Goal: Find specific page/section: Find specific page/section

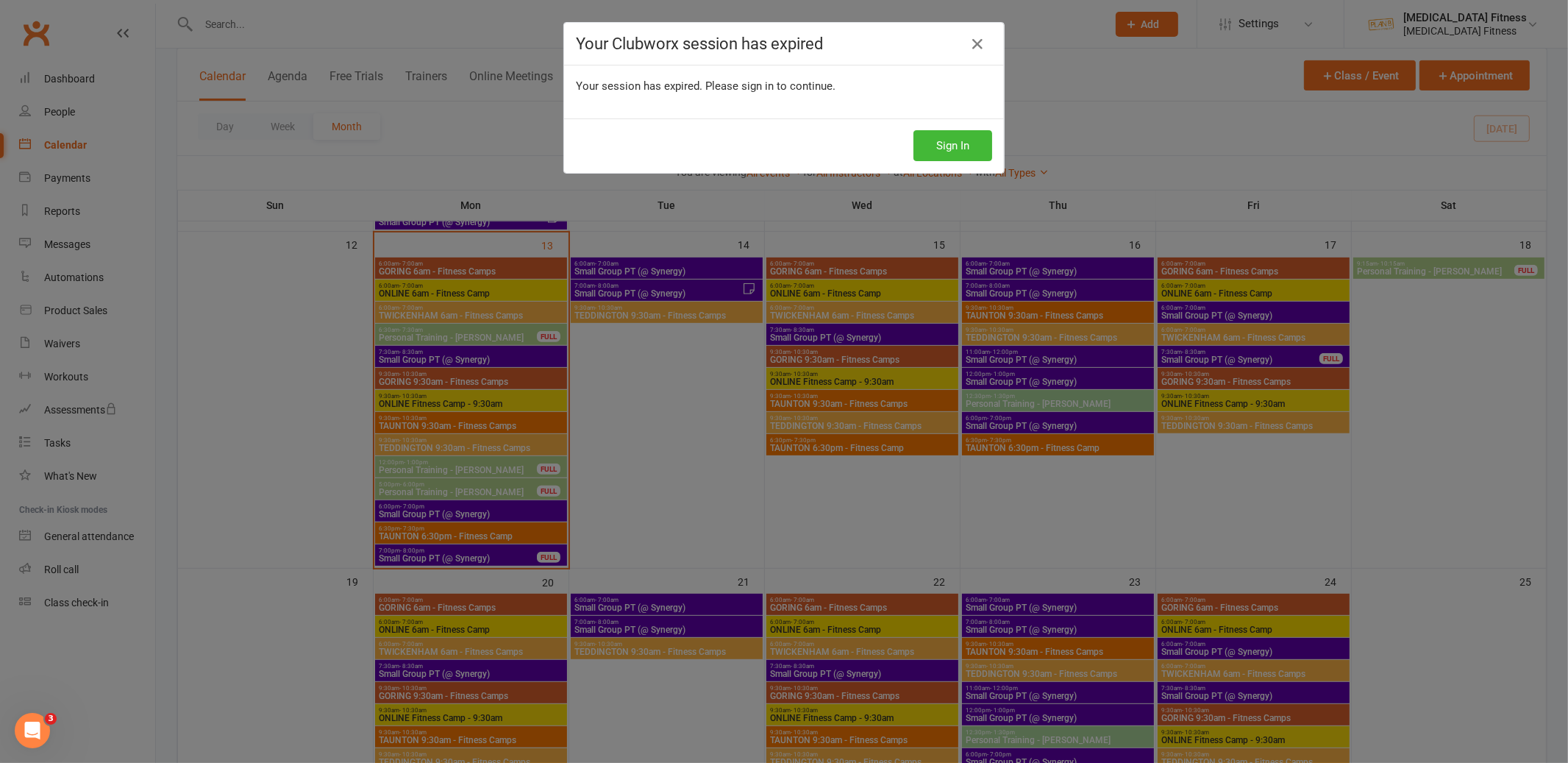
scroll to position [709, 0]
click at [977, 44] on icon at bounding box center [977, 44] width 17 height 17
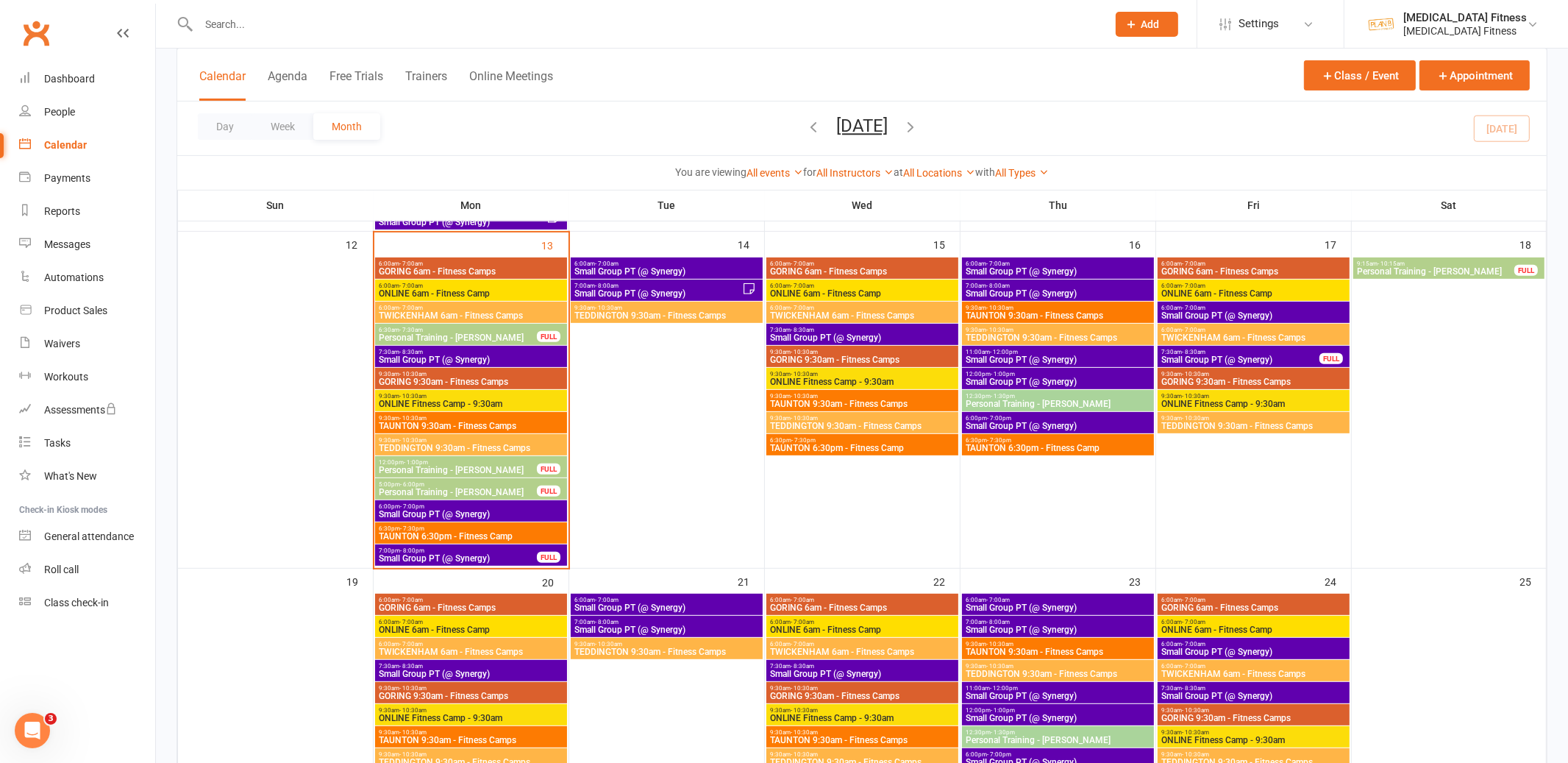
click at [416, 26] on input "text" at bounding box center [645, 24] width 902 height 21
type input "[PERSON_NAME]"
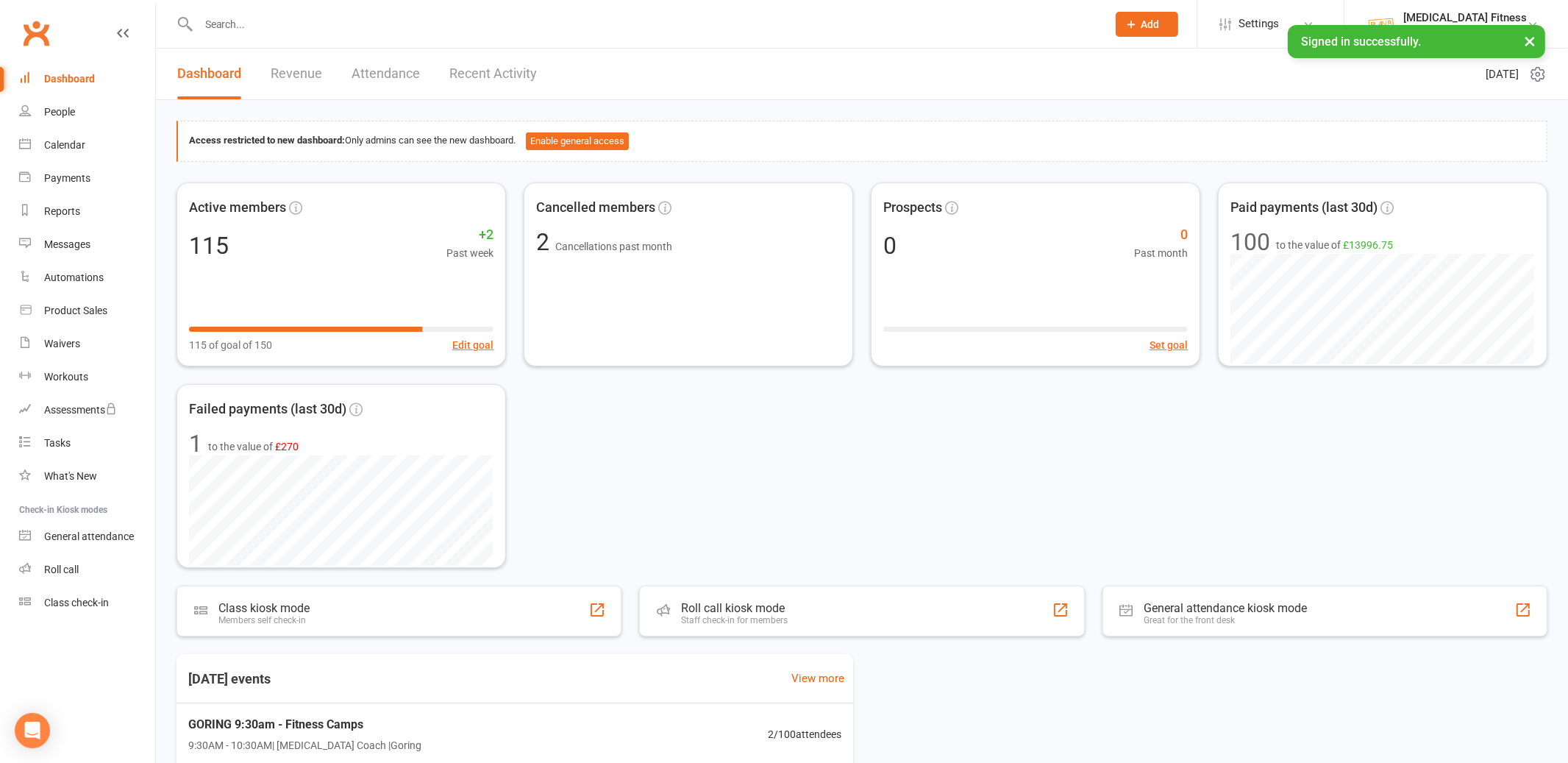
click at [501, 17] on input "text" at bounding box center [645, 24] width 902 height 21
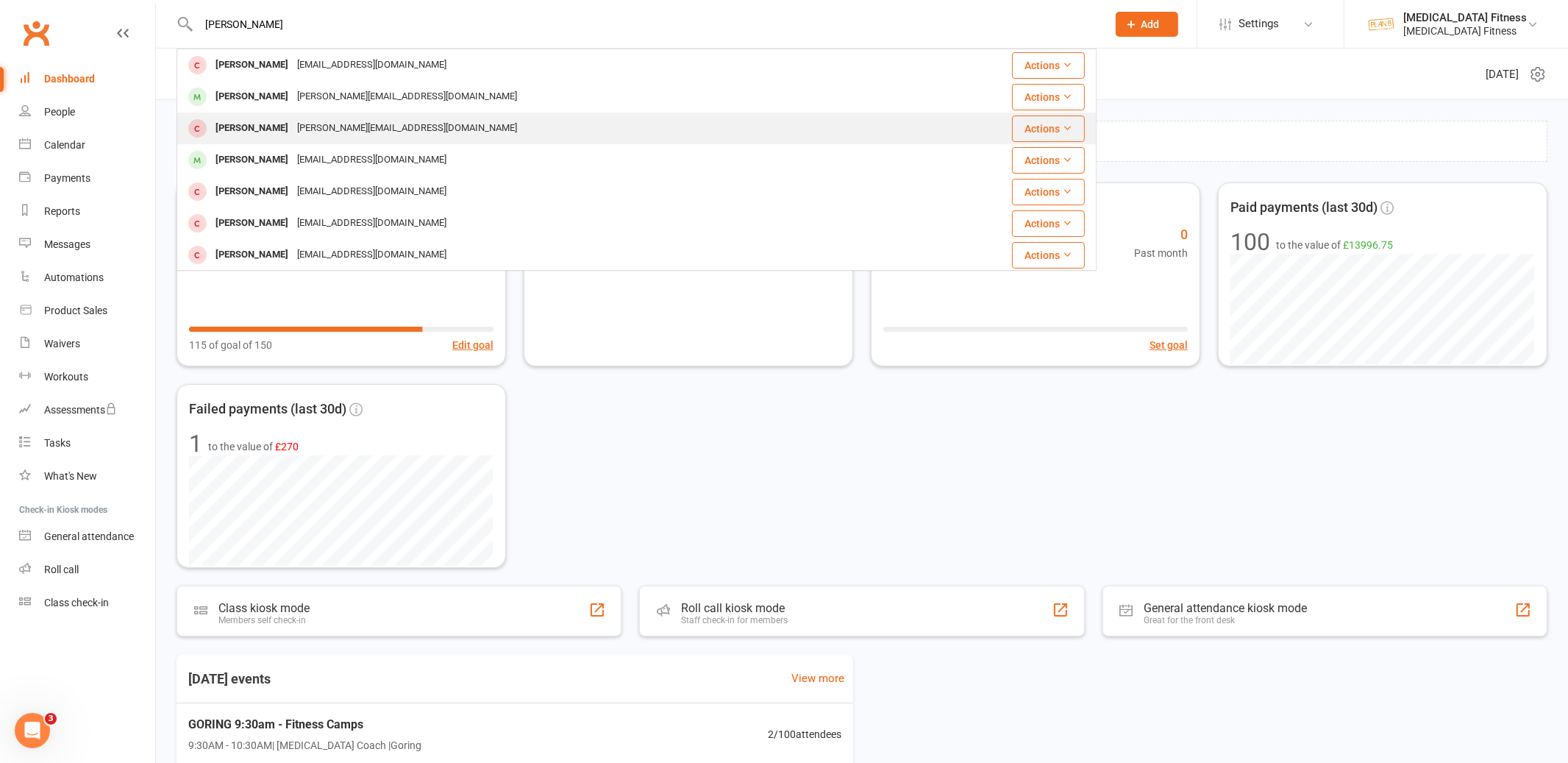
scroll to position [63, 0]
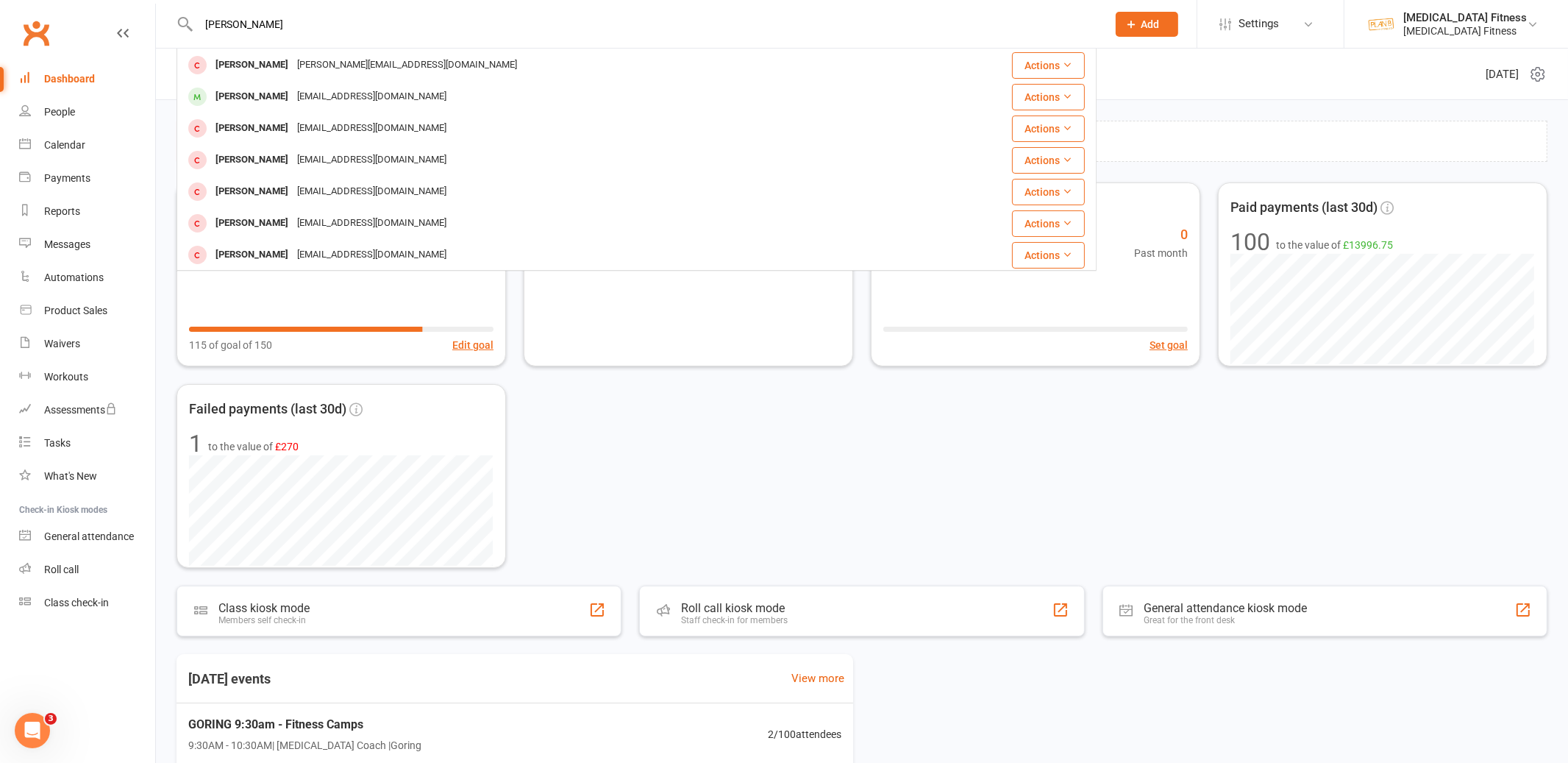
type input "[PERSON_NAME]"
click at [601, 446] on div "Active members 115 +2 Past week 115 of goal of 150 Edit goal Cancelled members …" at bounding box center [862, 375] width 1370 height 386
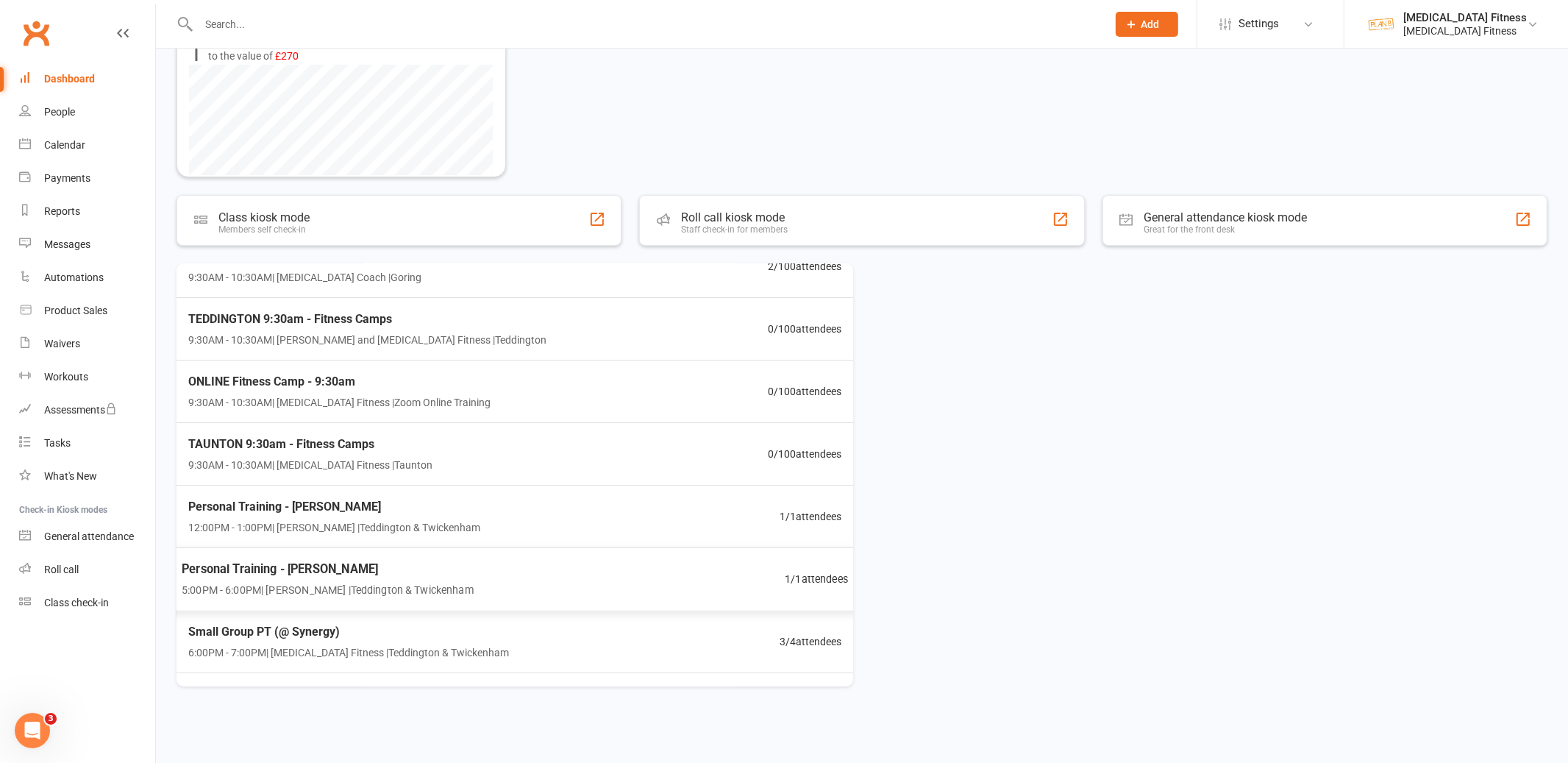
scroll to position [0, 0]
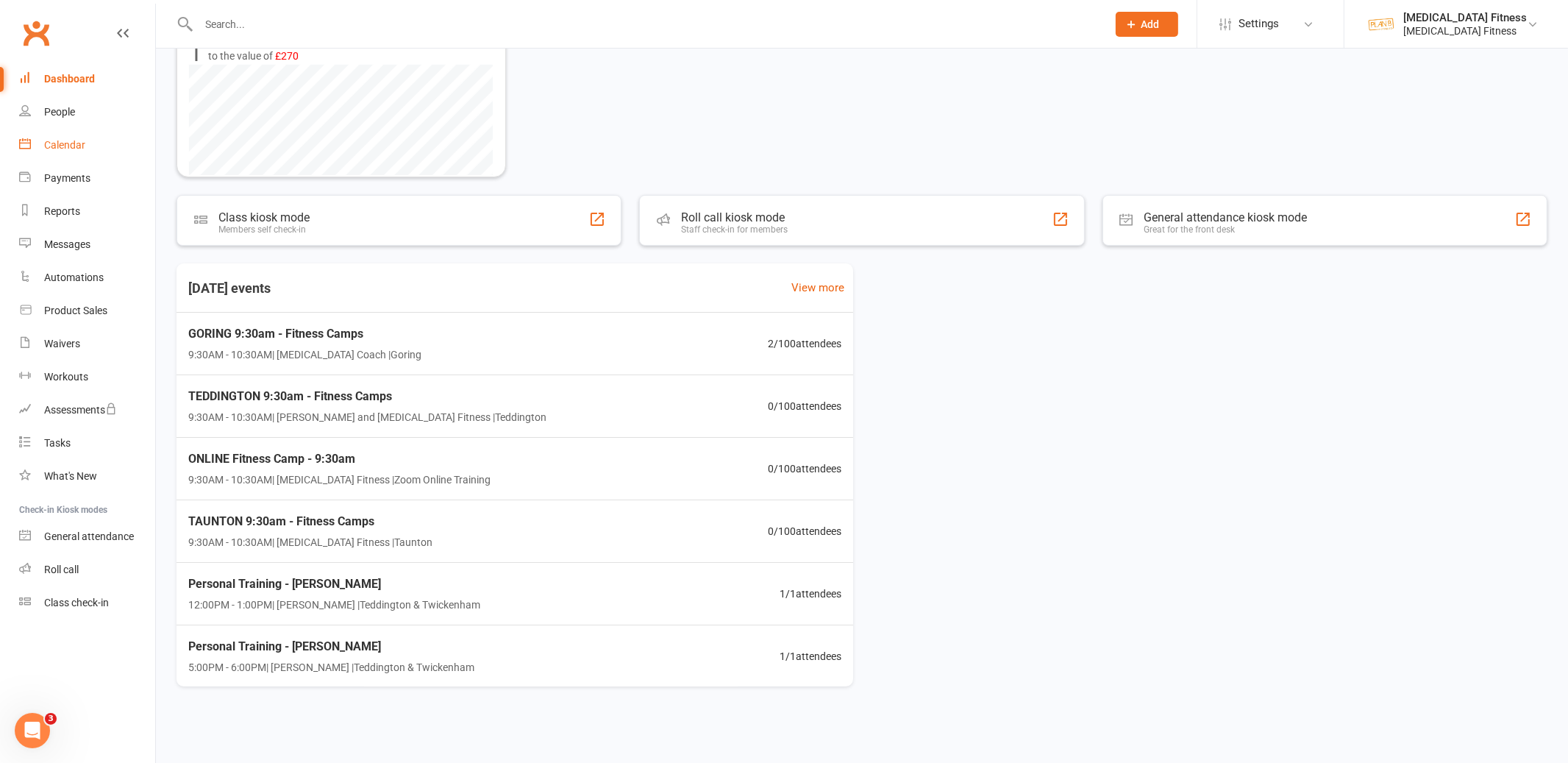
click at [78, 141] on div "Calendar" at bounding box center [64, 145] width 41 height 12
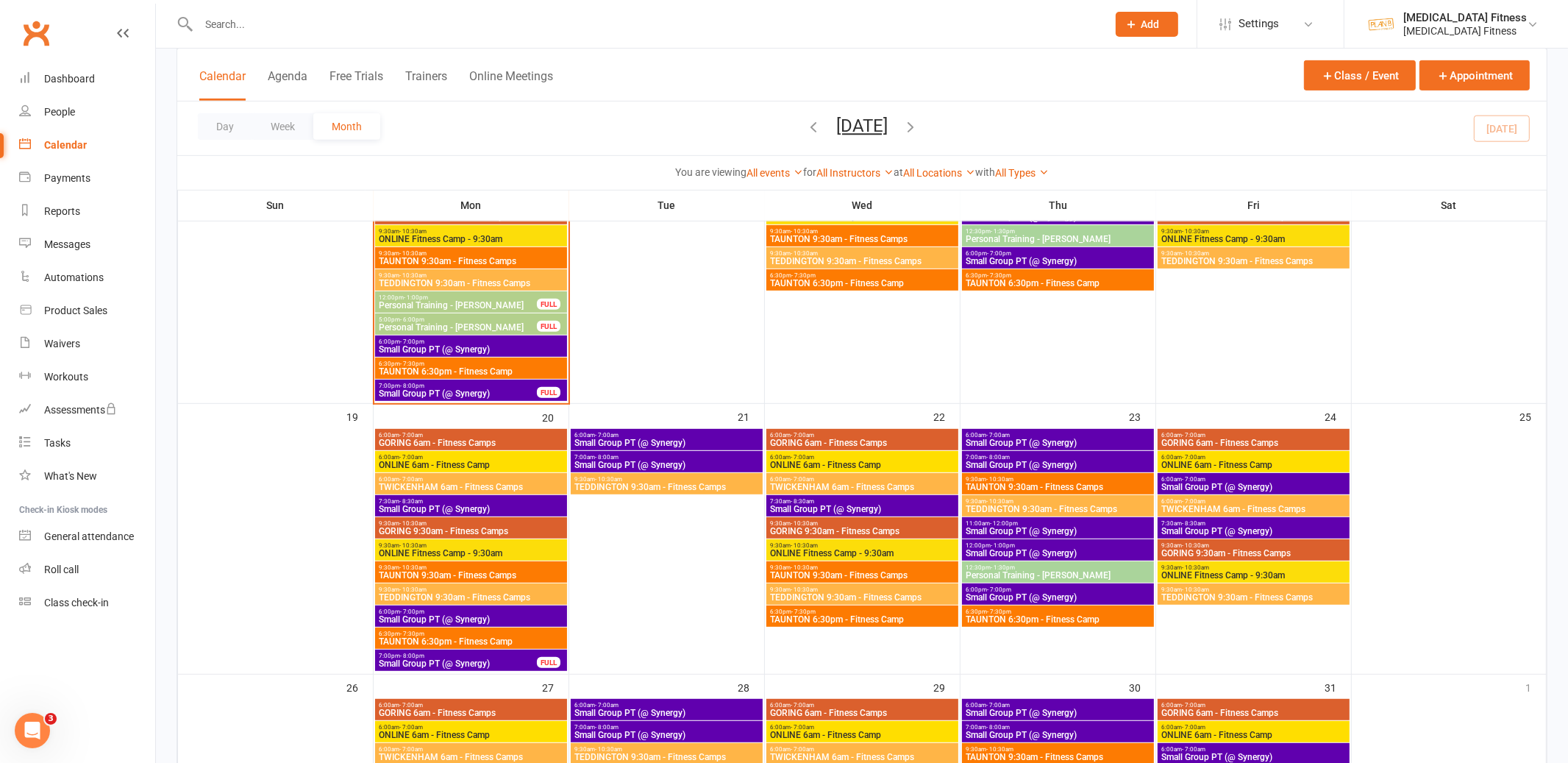
scroll to position [876, 0]
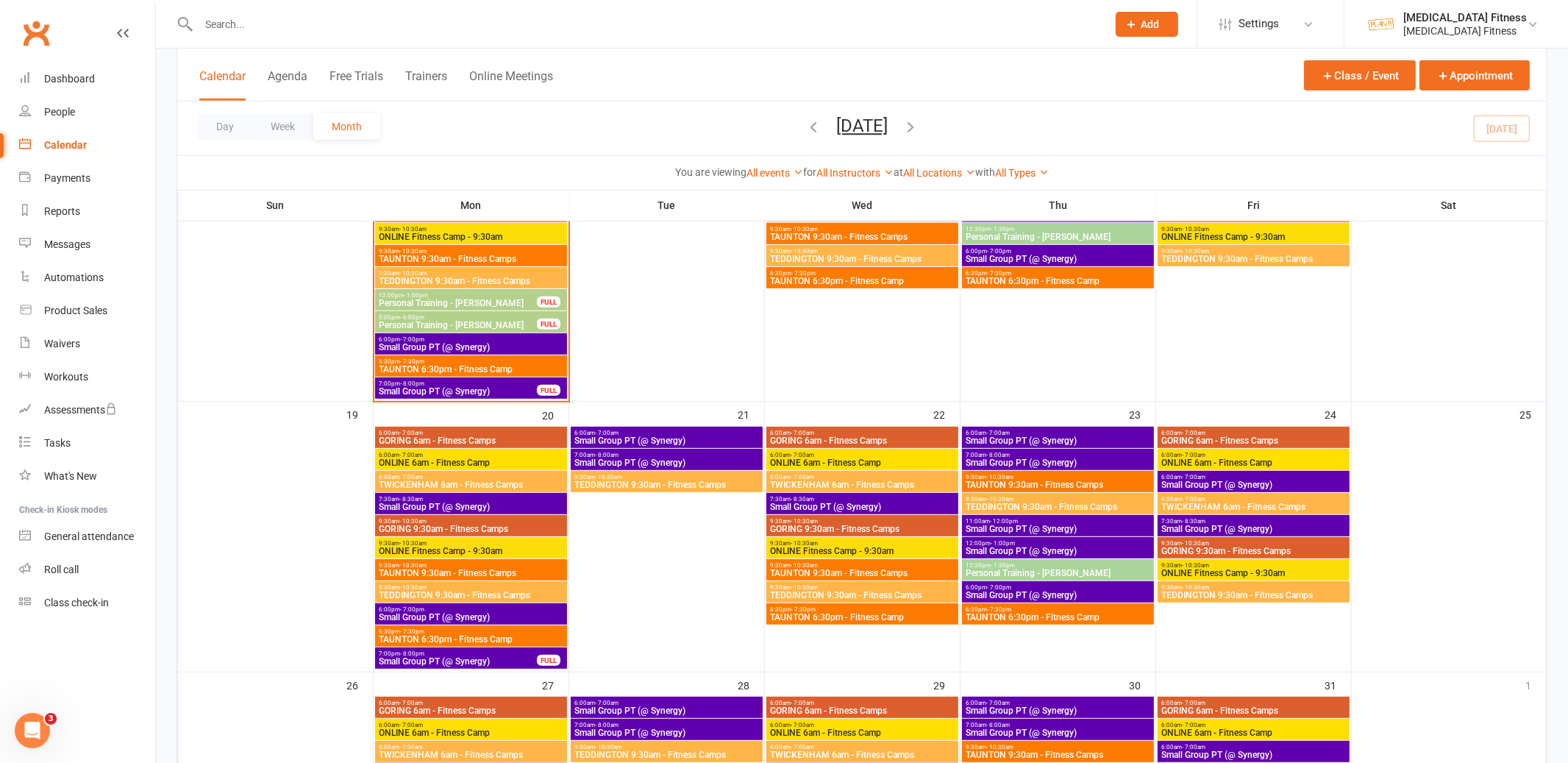
click at [475, 382] on span "7:00pm - 8:00pm" at bounding box center [457, 383] width 159 height 6
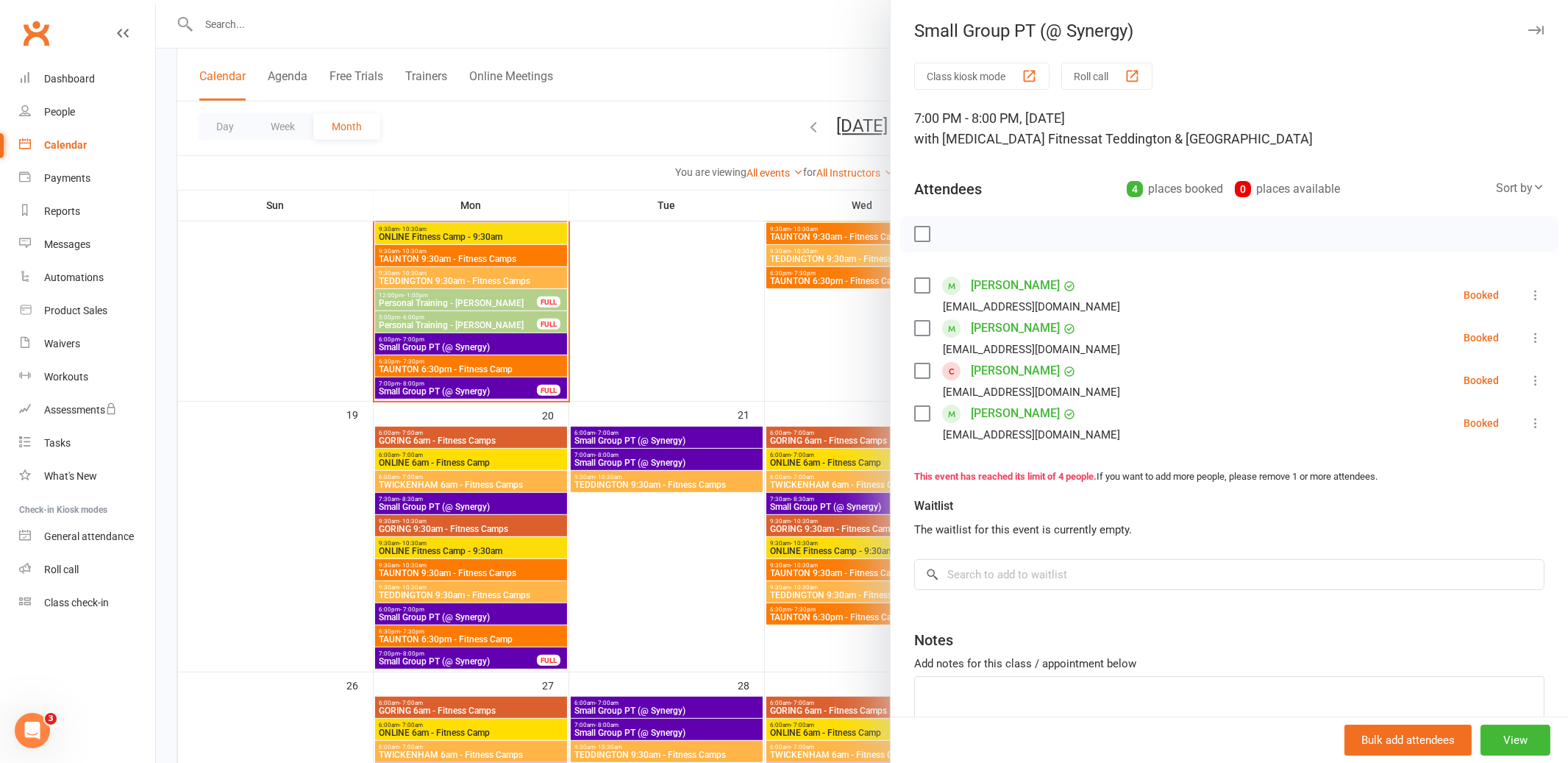
click at [1537, 28] on icon "button" at bounding box center [1535, 30] width 15 height 9
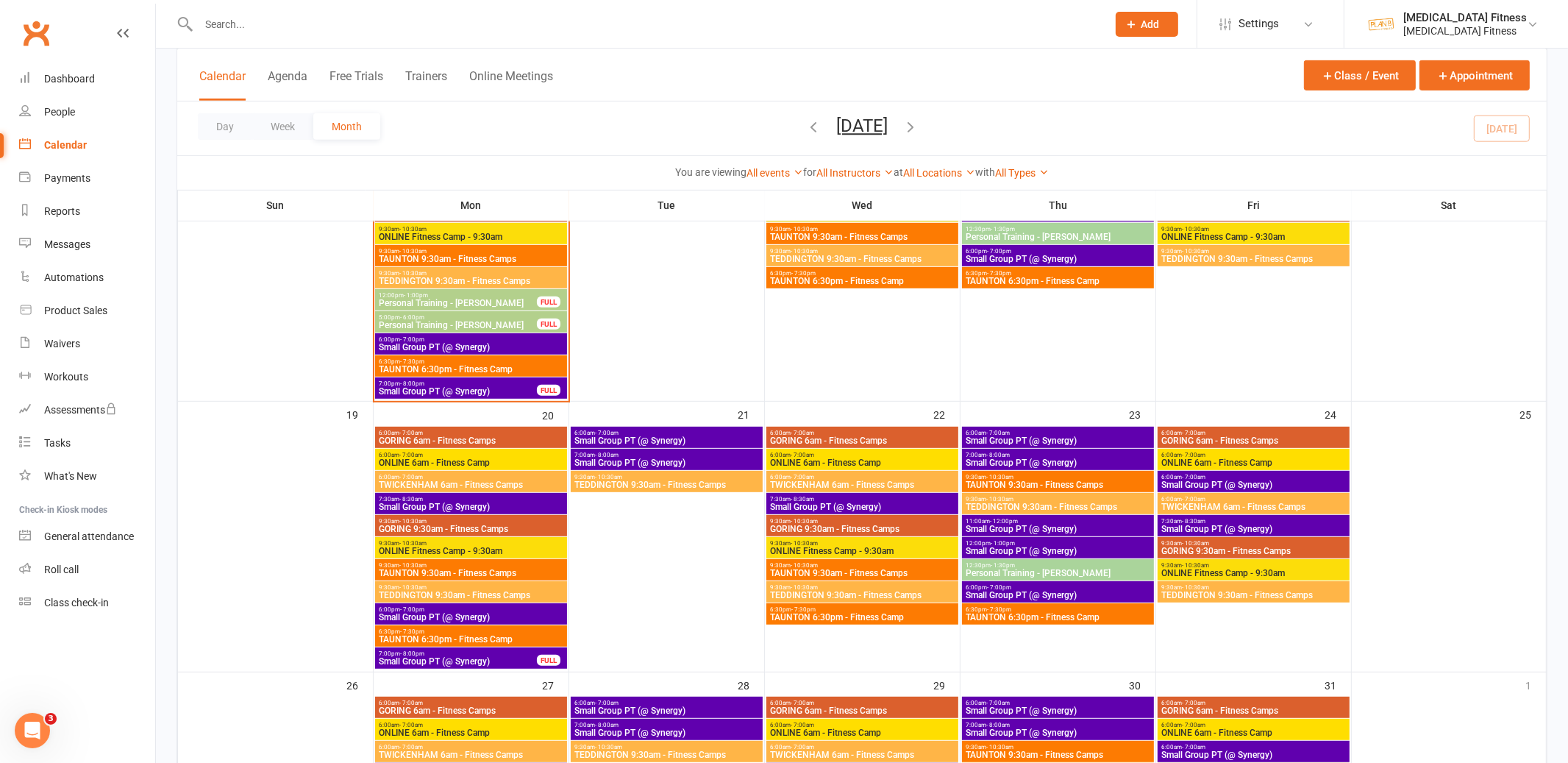
click at [458, 343] on span "Small Group PT (@ Synergy)" at bounding box center [471, 347] width 186 height 9
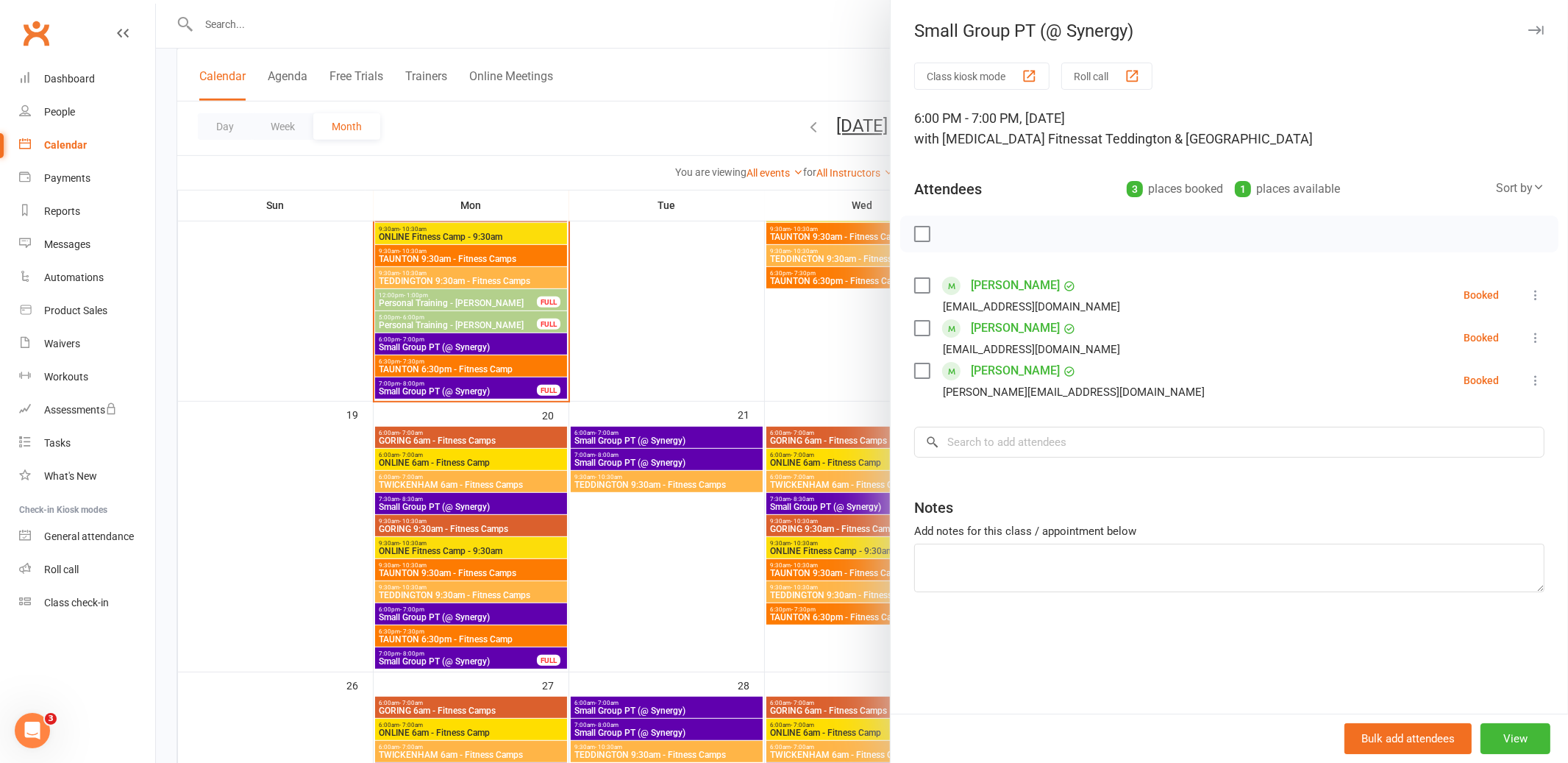
click at [1540, 26] on icon "button" at bounding box center [1535, 30] width 15 height 9
